Goal: Information Seeking & Learning: Learn about a topic

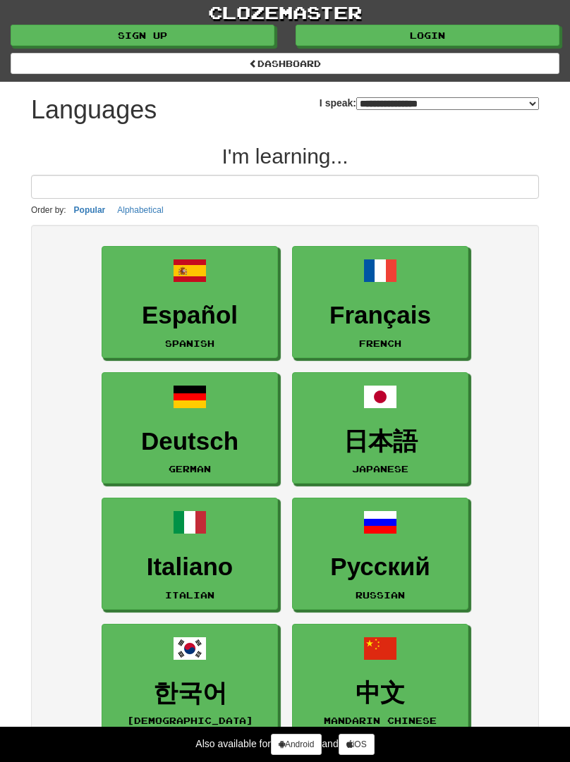
select select "*******"
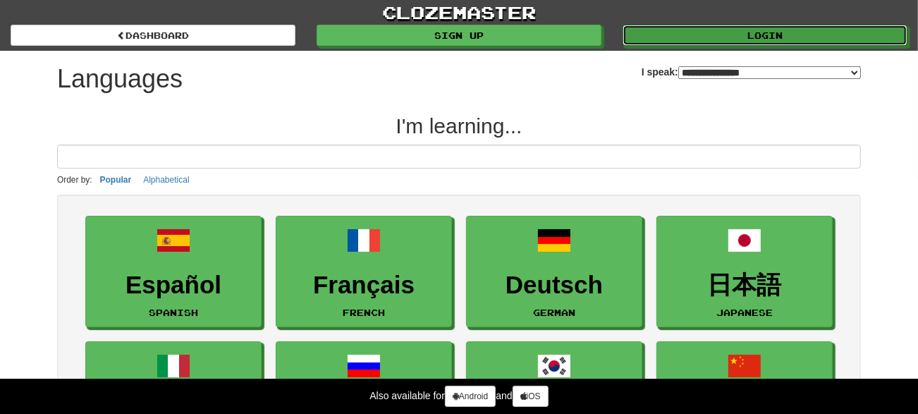
click at [569, 26] on link "Login" at bounding box center [764, 35] width 285 height 21
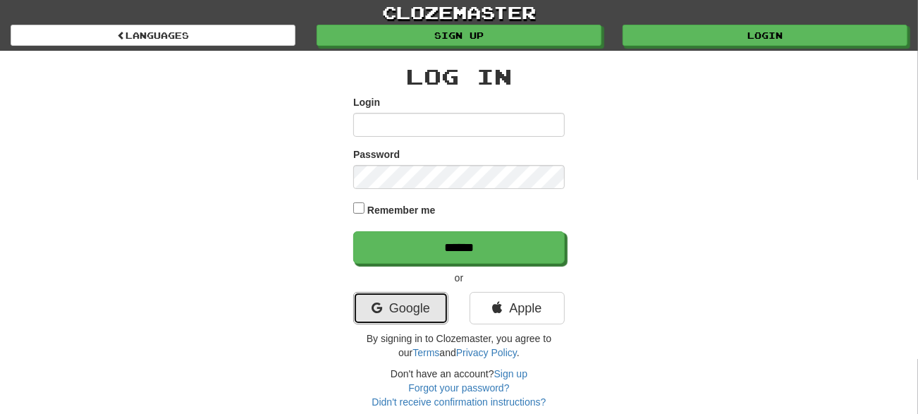
click at [423, 303] on link "Google" at bounding box center [400, 308] width 95 height 32
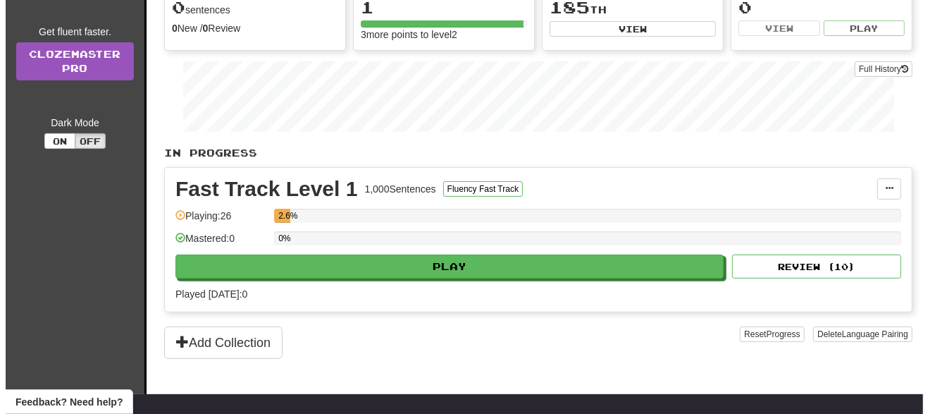
scroll to position [161, 0]
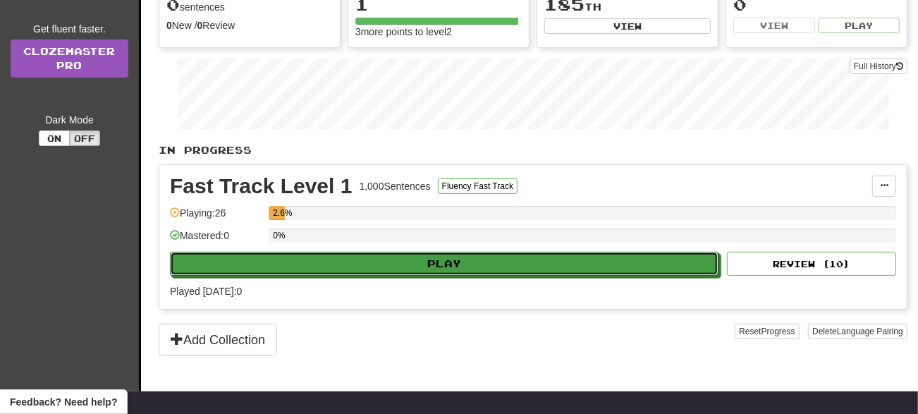
click at [212, 258] on button "Play" at bounding box center [444, 264] width 548 height 24
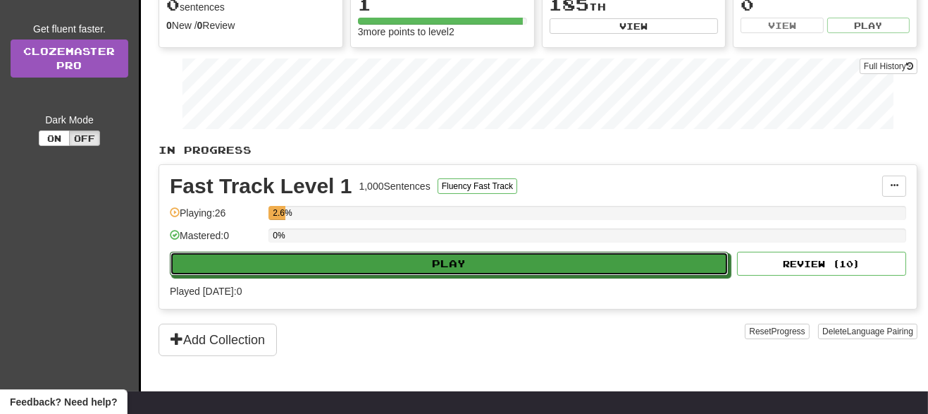
select select "**"
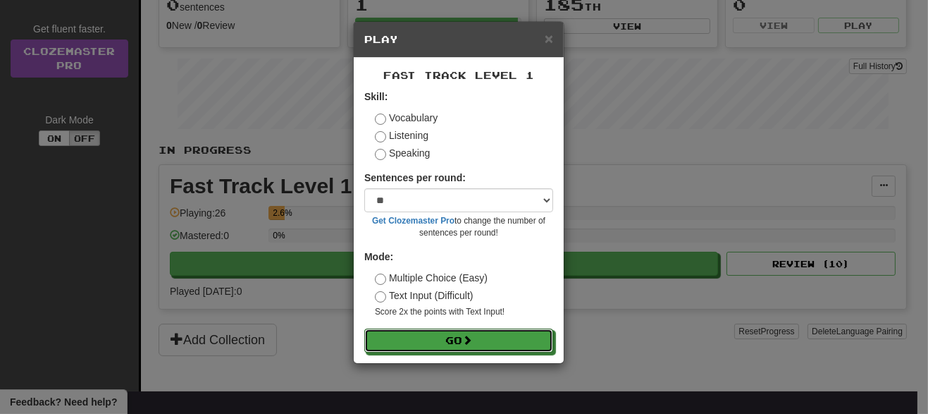
click at [527, 340] on button "Go" at bounding box center [458, 341] width 189 height 24
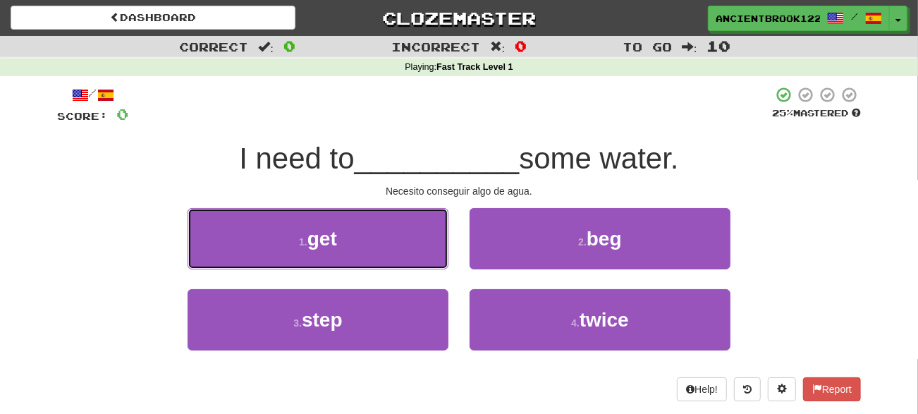
click at [395, 241] on button "1 . get" at bounding box center [318, 238] width 261 height 61
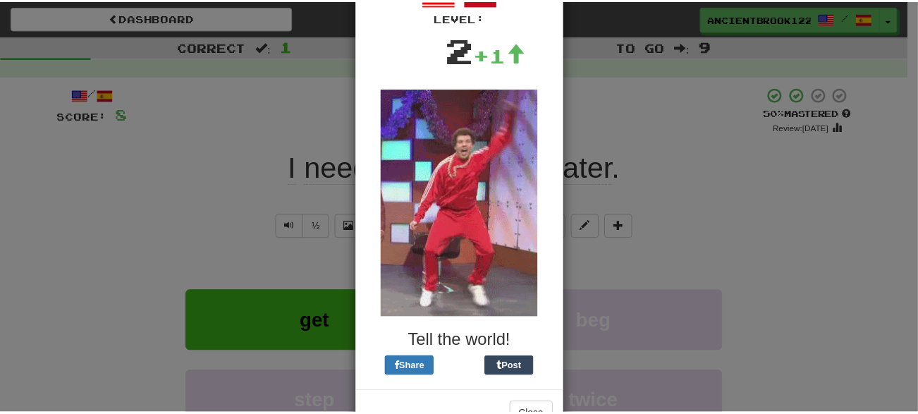
scroll to position [135, 0]
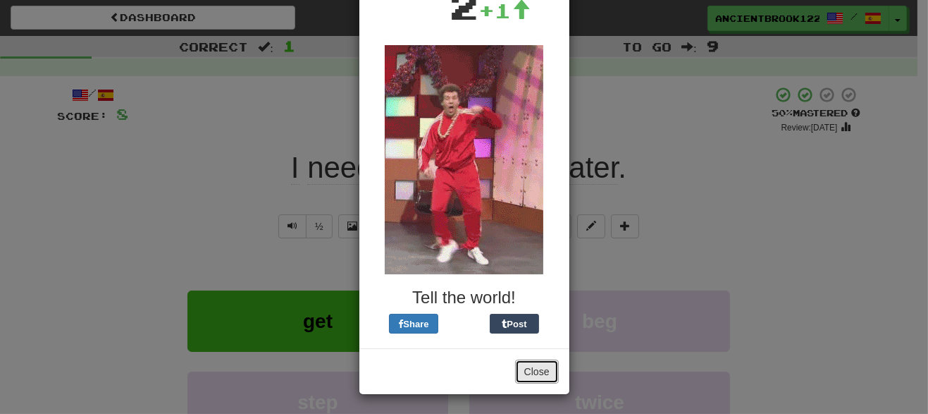
click at [541, 368] on button "Close" at bounding box center [537, 372] width 44 height 24
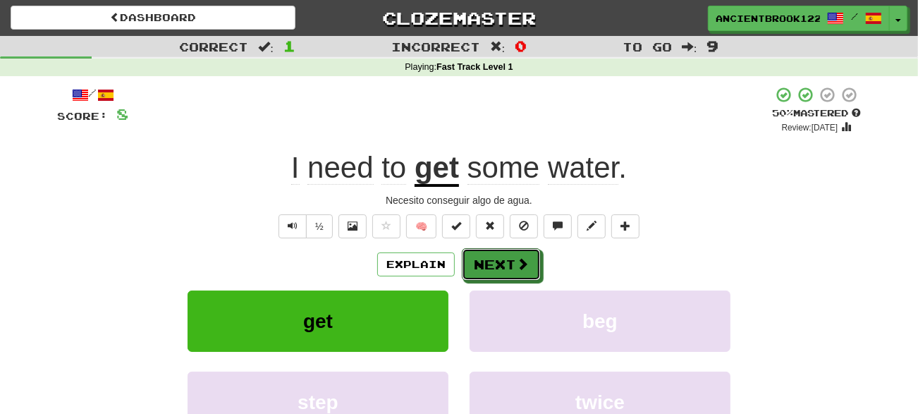
click at [512, 268] on button "Next" at bounding box center [501, 264] width 79 height 32
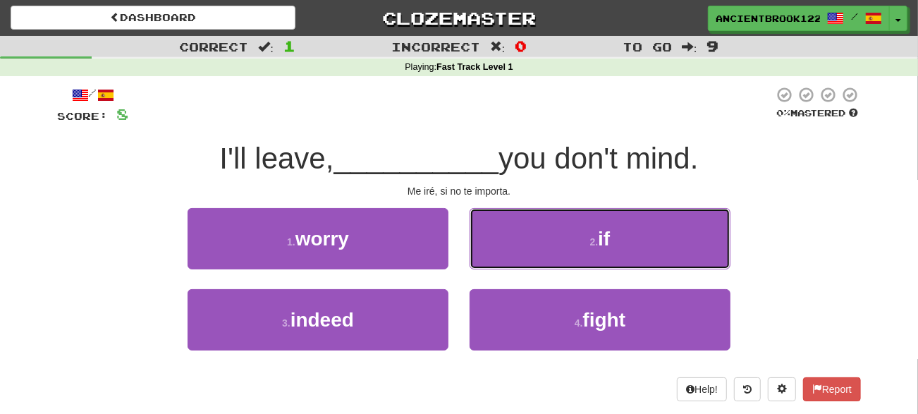
click at [672, 240] on button "2 . if" at bounding box center [599, 238] width 261 height 61
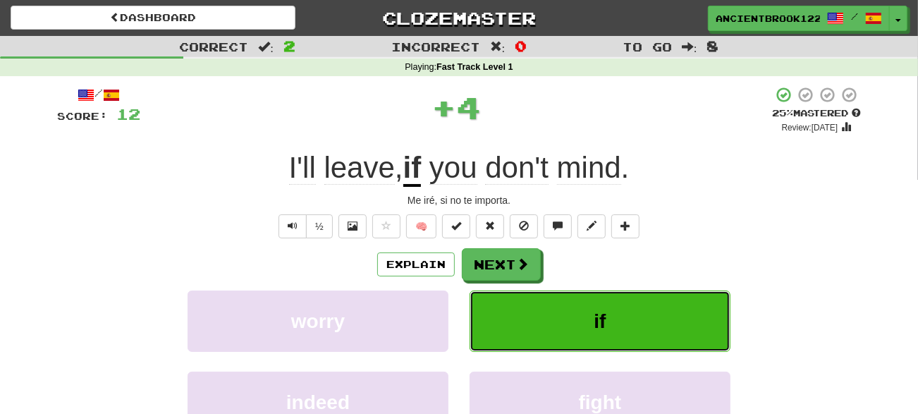
click at [652, 317] on button "if" at bounding box center [599, 320] width 261 height 61
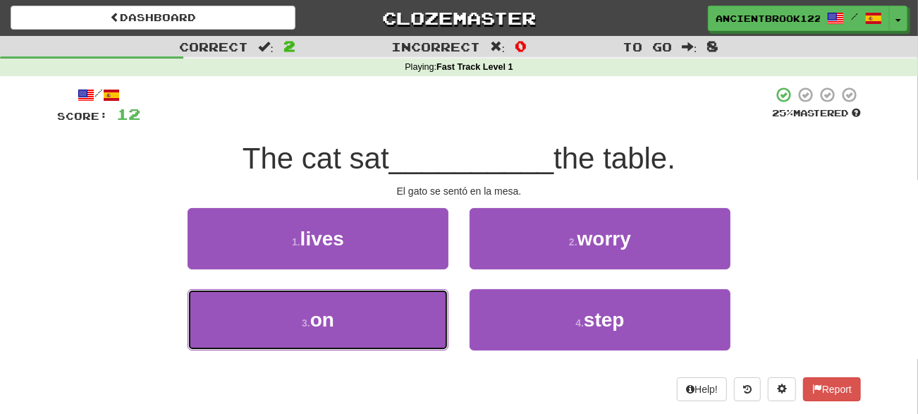
click at [405, 325] on button "3 . on" at bounding box center [318, 319] width 261 height 61
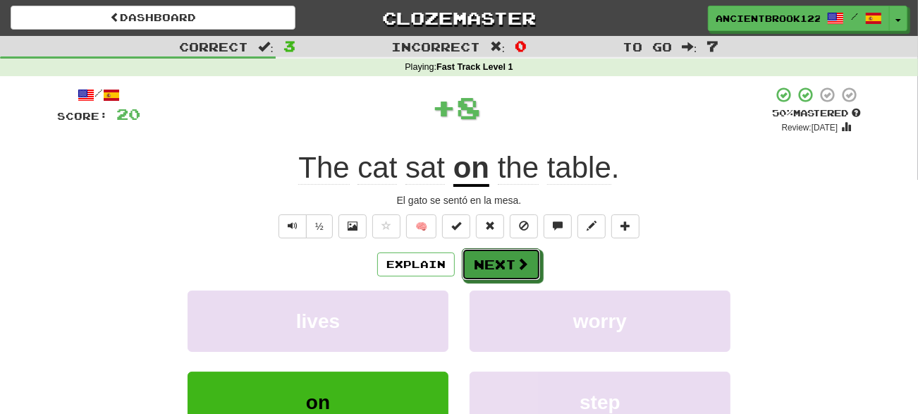
click at [513, 264] on button "Next" at bounding box center [501, 264] width 79 height 32
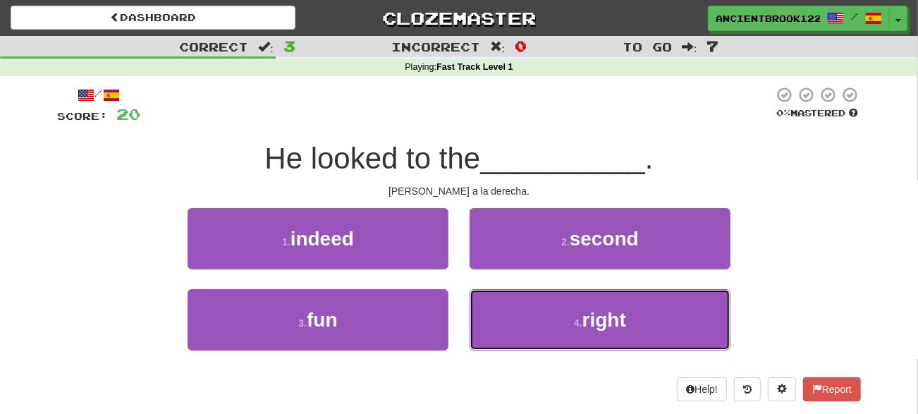
click at [690, 317] on button "4 . right" at bounding box center [599, 319] width 261 height 61
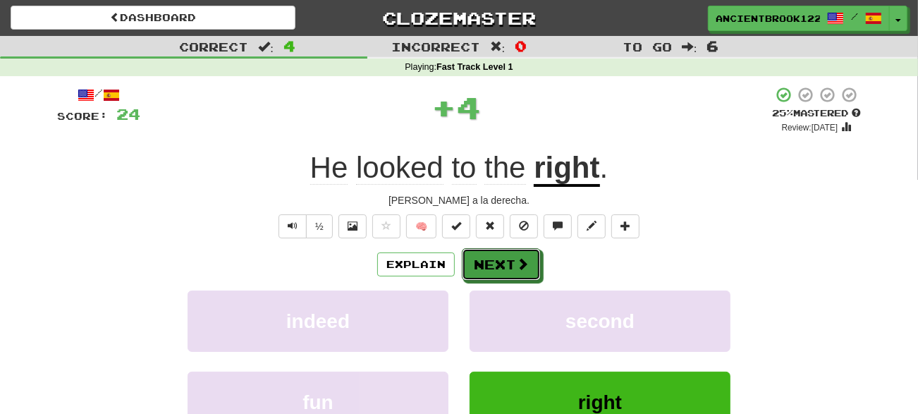
click at [522, 274] on button "Next" at bounding box center [501, 264] width 79 height 32
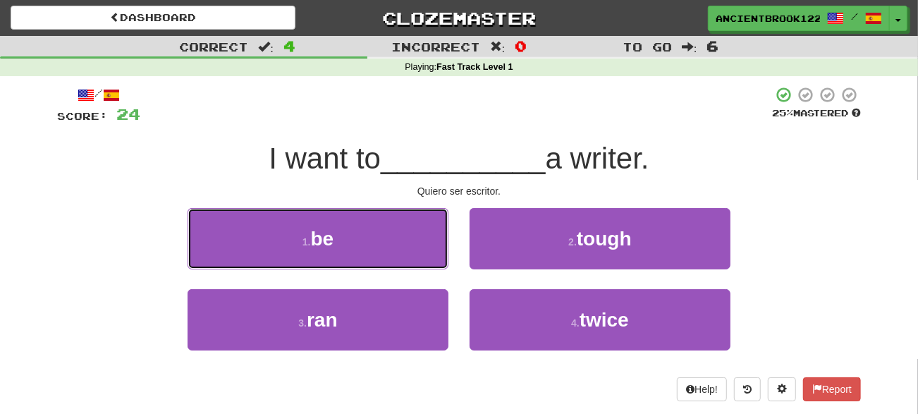
click at [395, 247] on button "1 . be" at bounding box center [318, 238] width 261 height 61
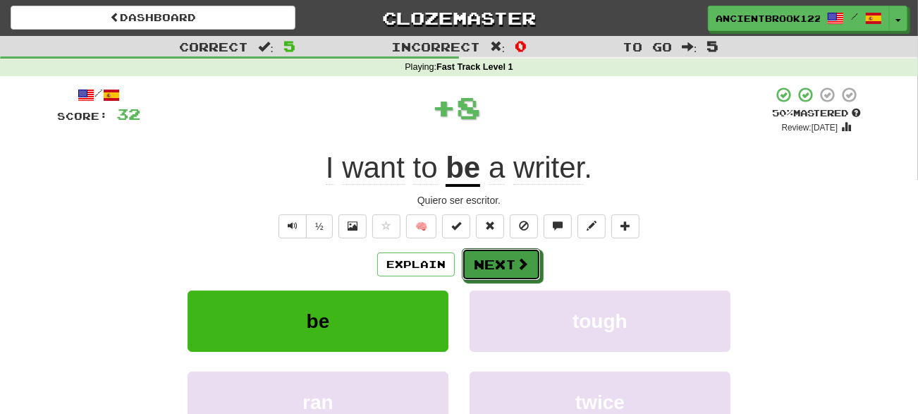
click at [514, 266] on button "Next" at bounding box center [501, 264] width 79 height 32
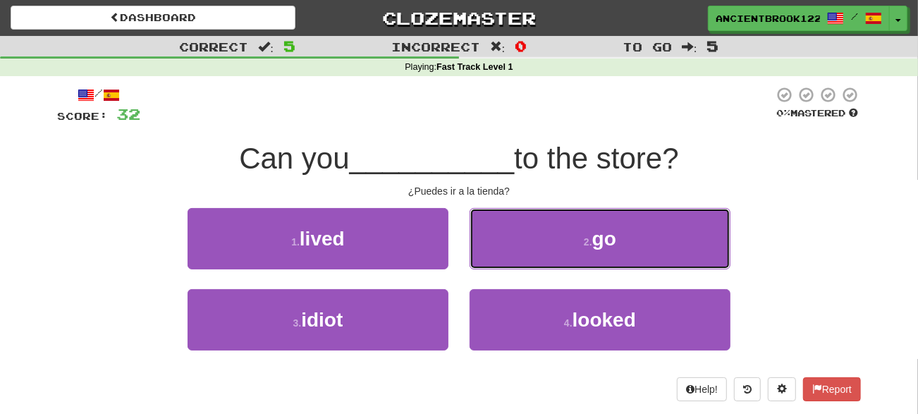
click at [632, 244] on button "2 . go" at bounding box center [599, 238] width 261 height 61
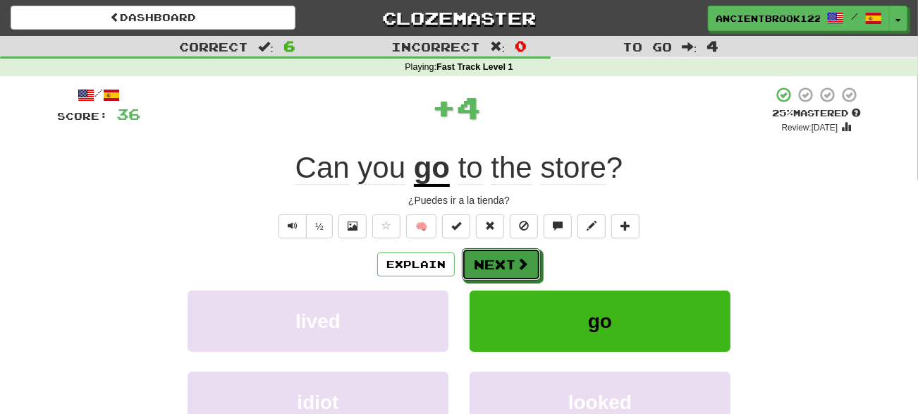
click at [516, 266] on span at bounding box center [522, 263] width 13 height 13
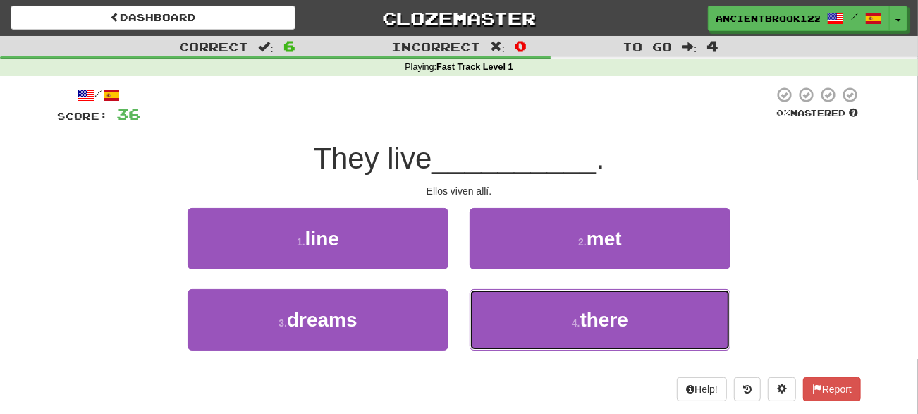
click at [631, 315] on button "4 . there" at bounding box center [599, 319] width 261 height 61
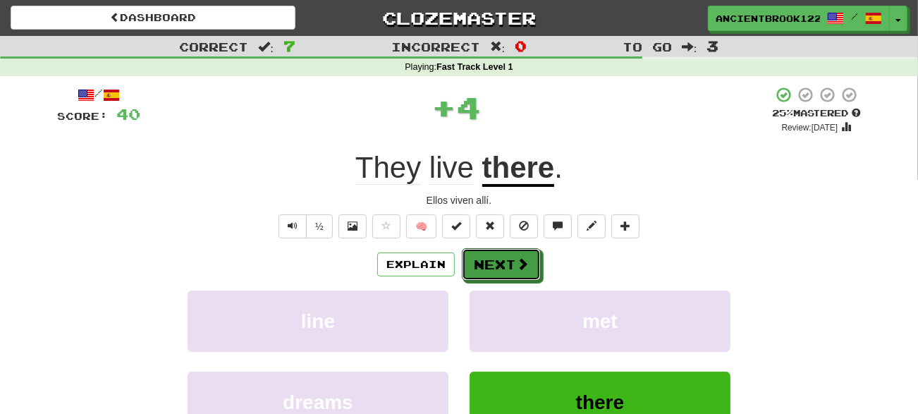
click at [516, 261] on span at bounding box center [522, 263] width 13 height 13
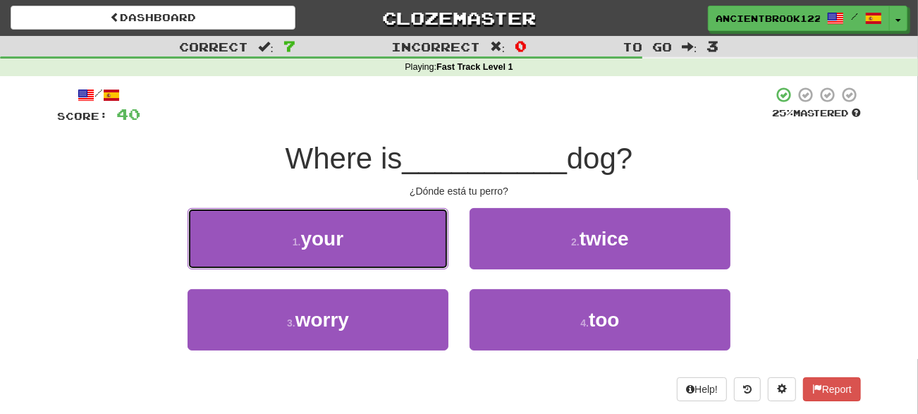
click at [397, 232] on button "1 . your" at bounding box center [318, 238] width 261 height 61
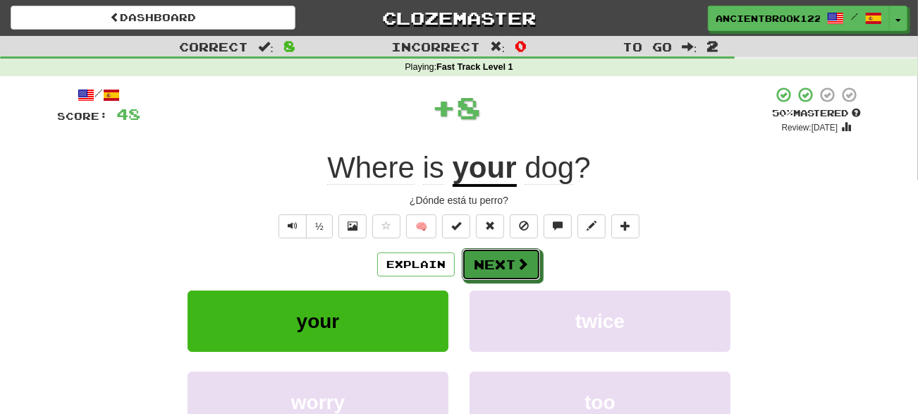
click at [512, 260] on button "Next" at bounding box center [501, 264] width 79 height 32
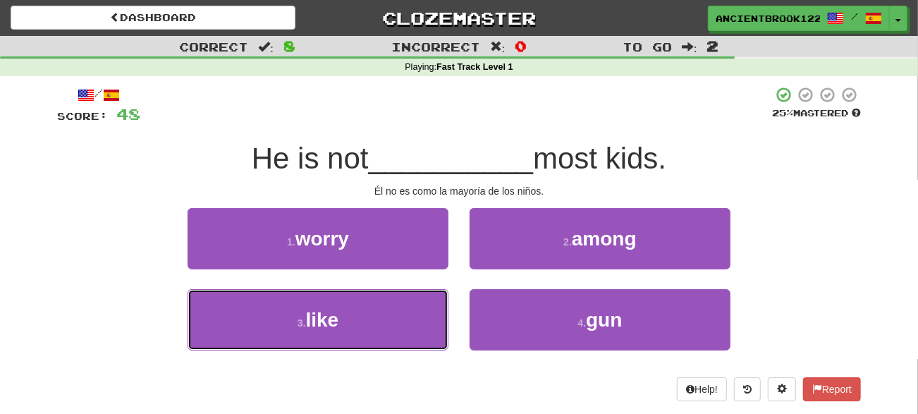
click at [396, 331] on button "3 . like" at bounding box center [318, 319] width 261 height 61
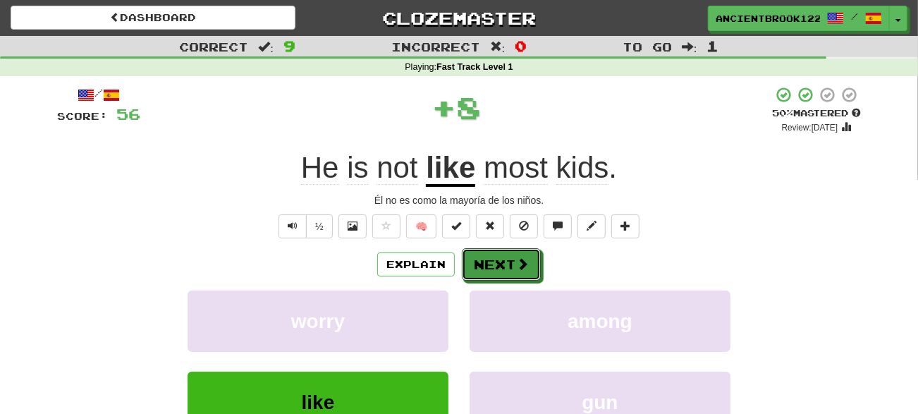
click at [525, 267] on span at bounding box center [522, 263] width 13 height 13
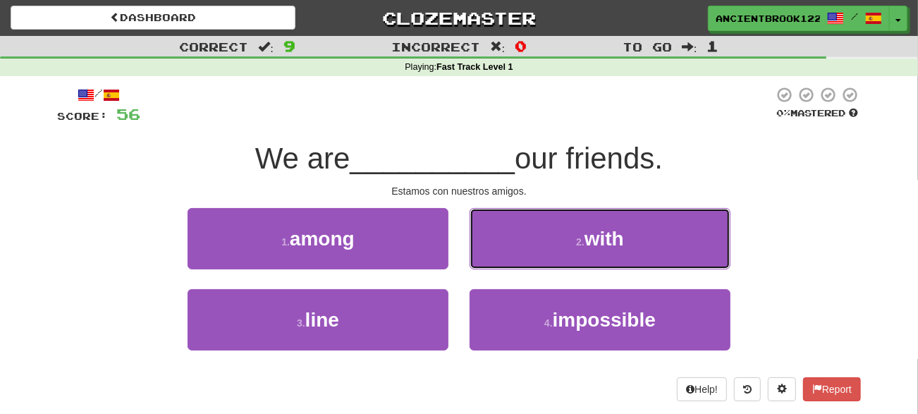
click at [650, 241] on button "2 . with" at bounding box center [599, 238] width 261 height 61
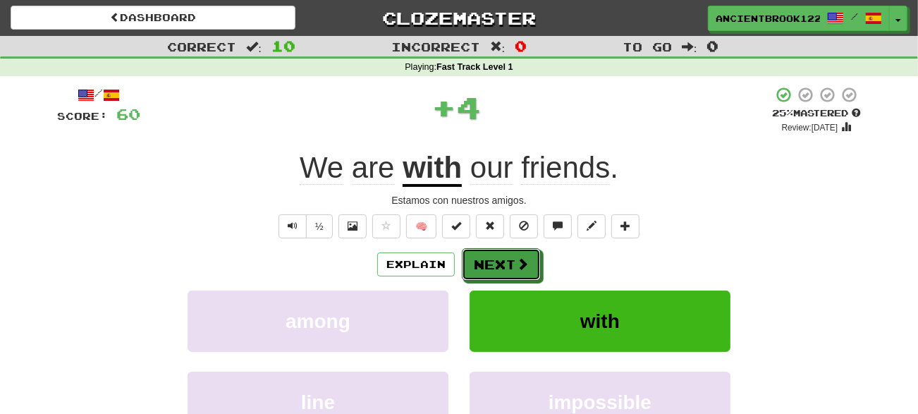
click at [510, 268] on button "Next" at bounding box center [501, 264] width 79 height 32
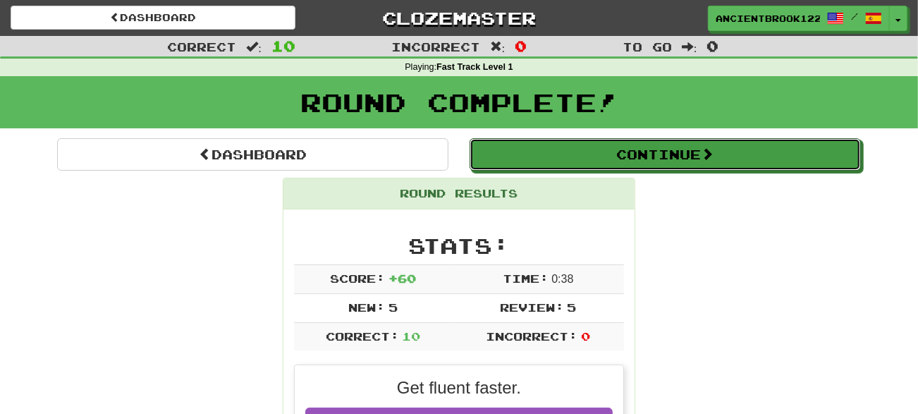
click at [774, 160] on button "Continue" at bounding box center [664, 154] width 391 height 32
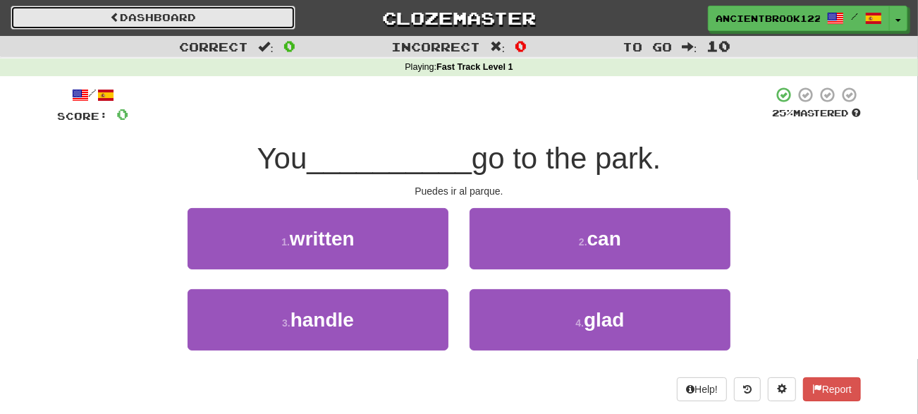
click at [197, 18] on link "Dashboard" at bounding box center [153, 18] width 285 height 24
